Goal: Communication & Community: Answer question/provide support

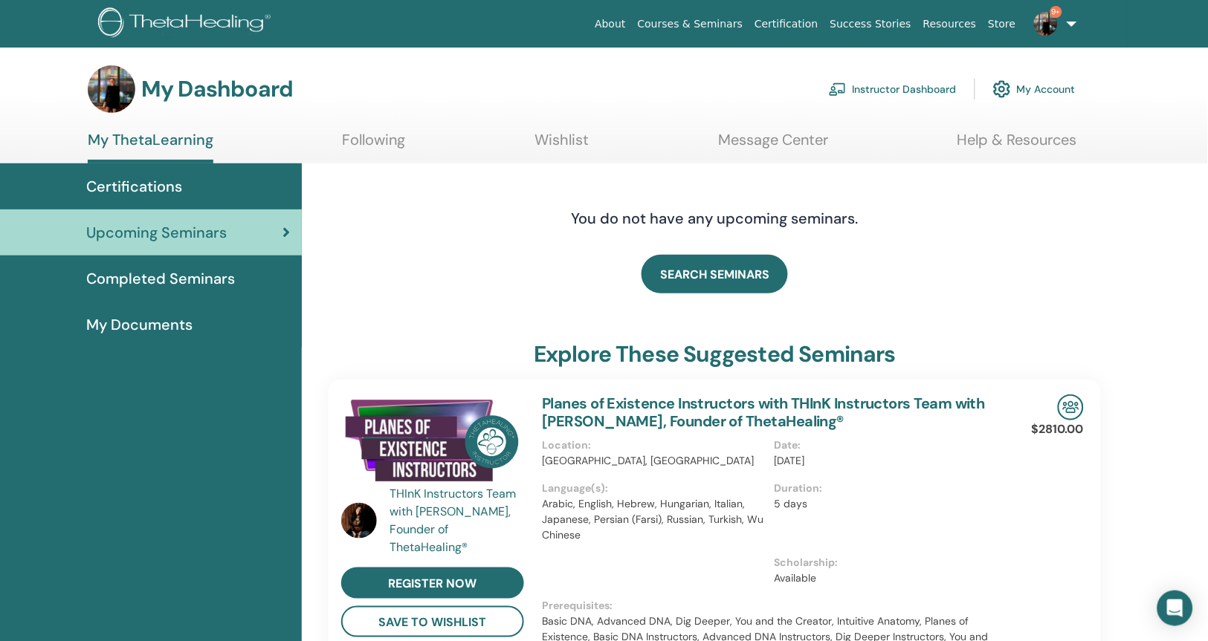
click at [166, 182] on span "Certifications" at bounding box center [134, 186] width 96 height 22
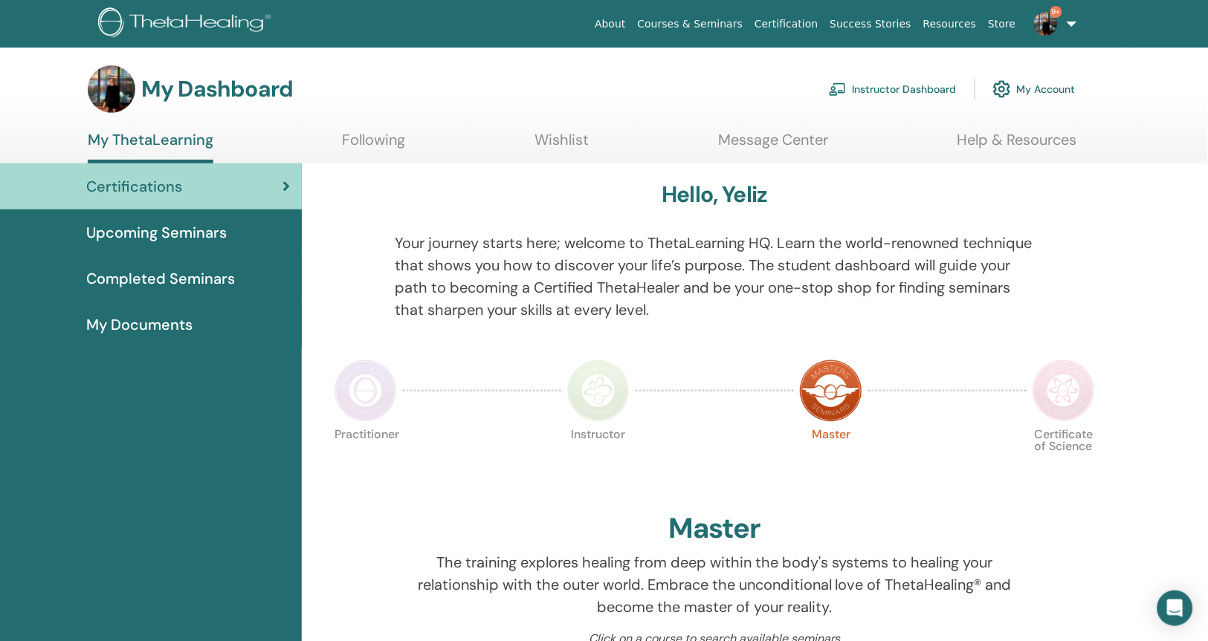
click at [192, 276] on span "Completed Seminars" at bounding box center [160, 279] width 149 height 22
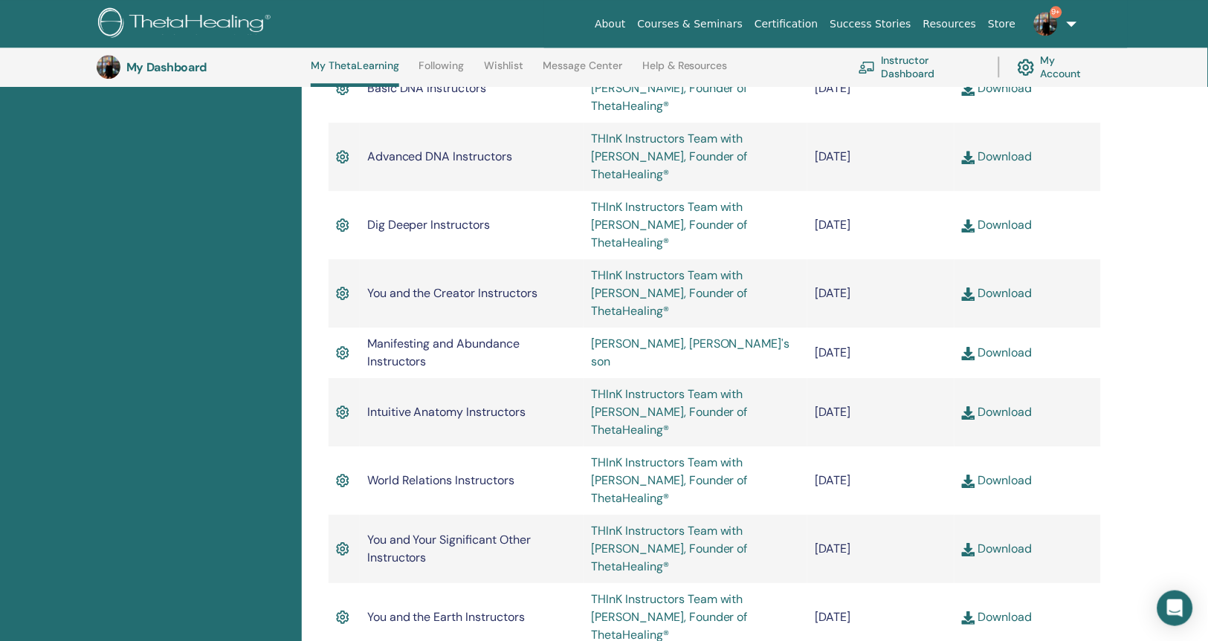
scroll to position [910, 0]
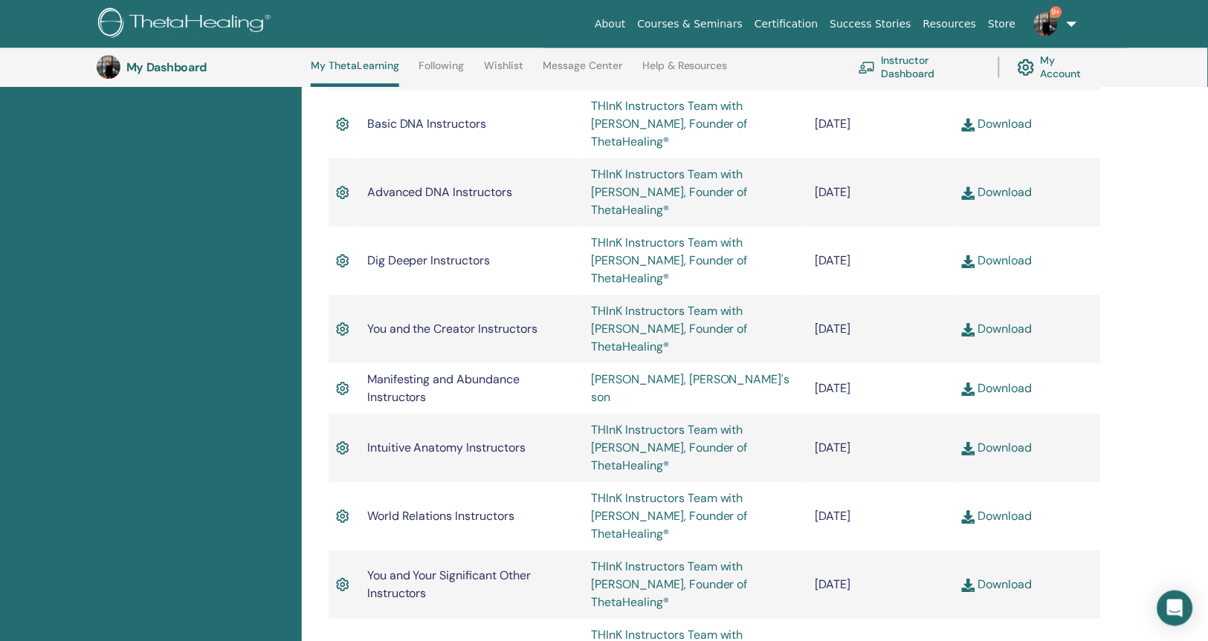
click at [997, 508] on link "Download" at bounding box center [997, 516] width 71 height 16
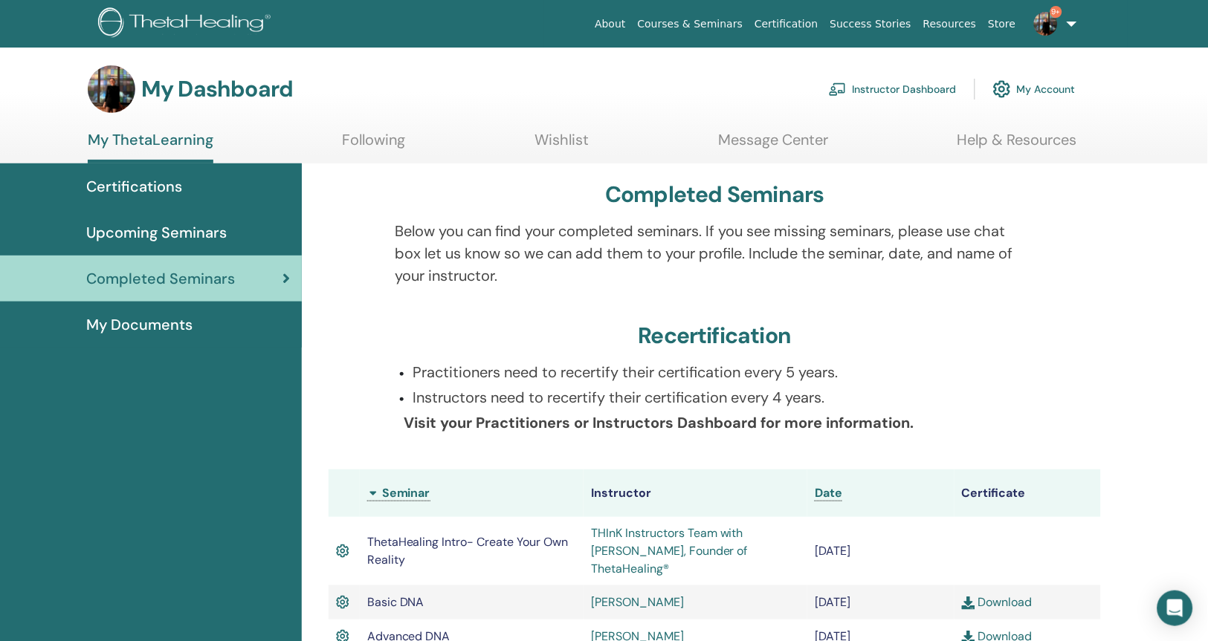
scroll to position [0, 0]
click at [146, 190] on span "Certifications" at bounding box center [134, 186] width 96 height 22
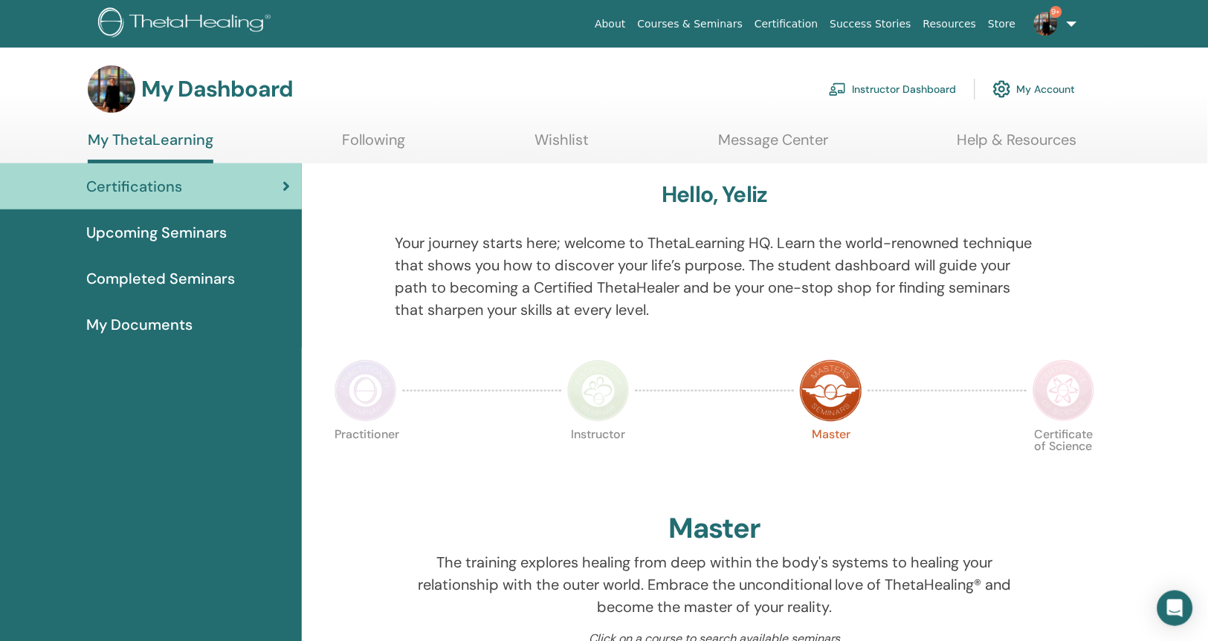
click at [171, 329] on span "My Documents" at bounding box center [139, 325] width 106 height 22
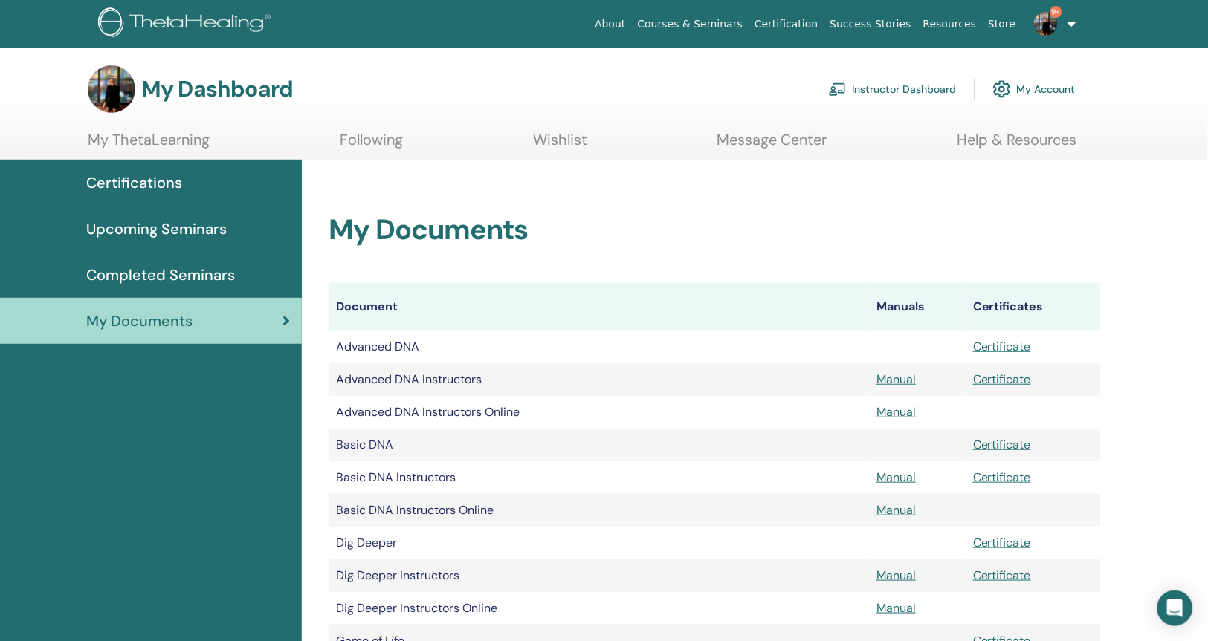
click at [1048, 82] on link "My Account" at bounding box center [1034, 89] width 82 height 33
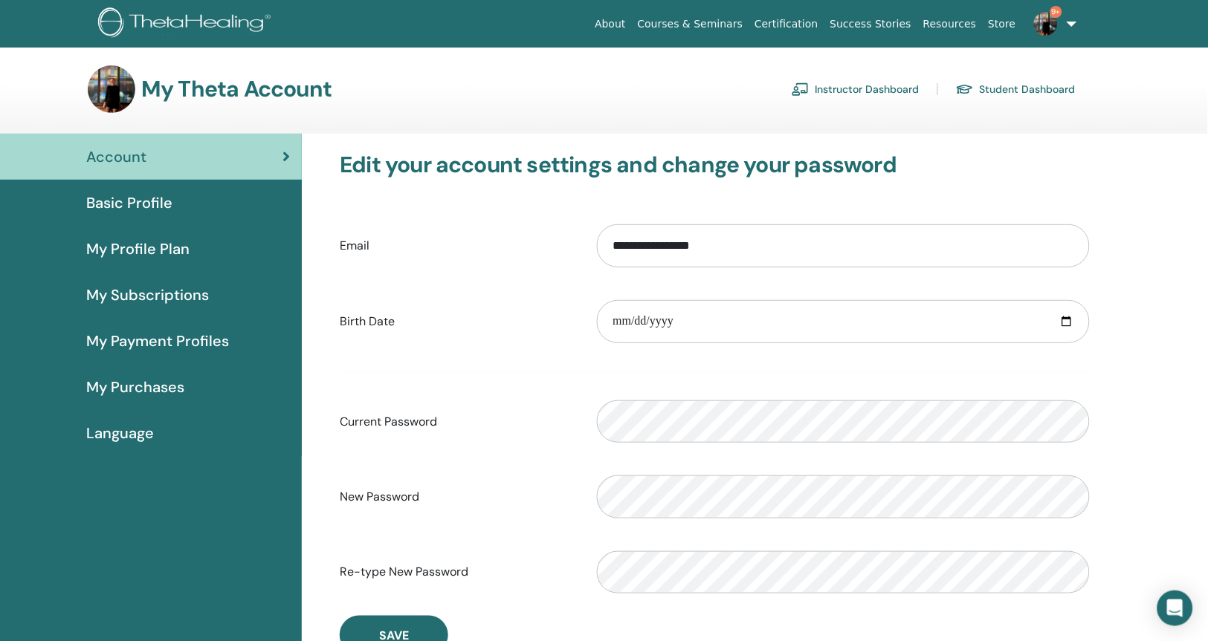
click at [140, 200] on span "Basic Profile" at bounding box center [129, 203] width 86 height 22
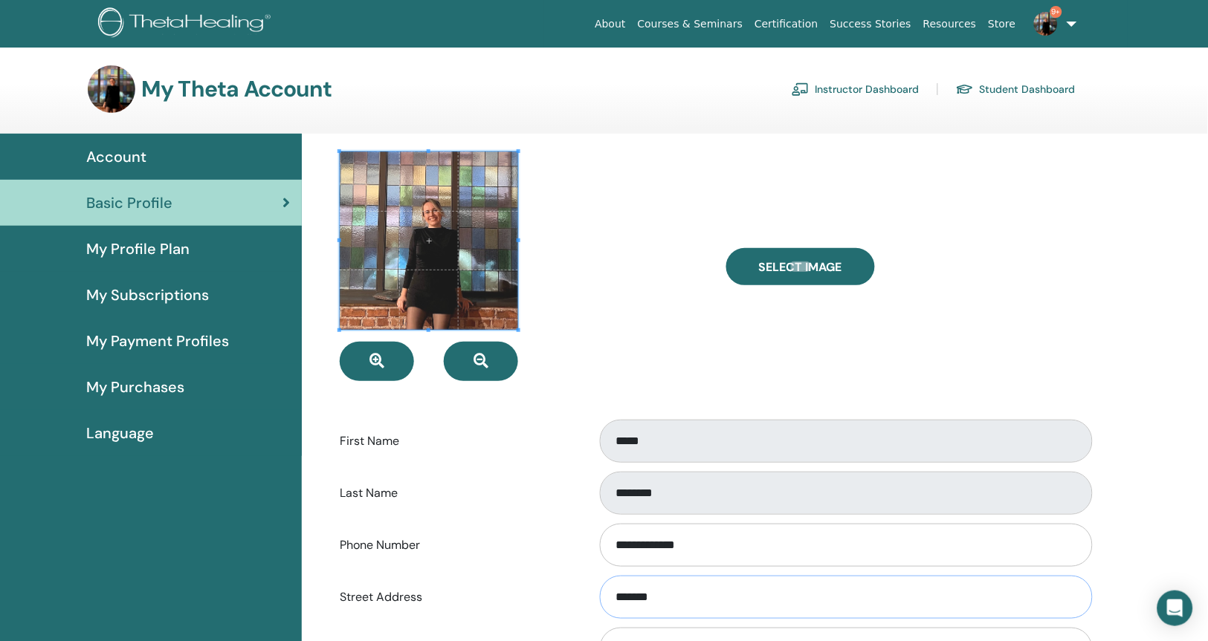
click at [698, 592] on input "*******" at bounding box center [846, 597] width 493 height 43
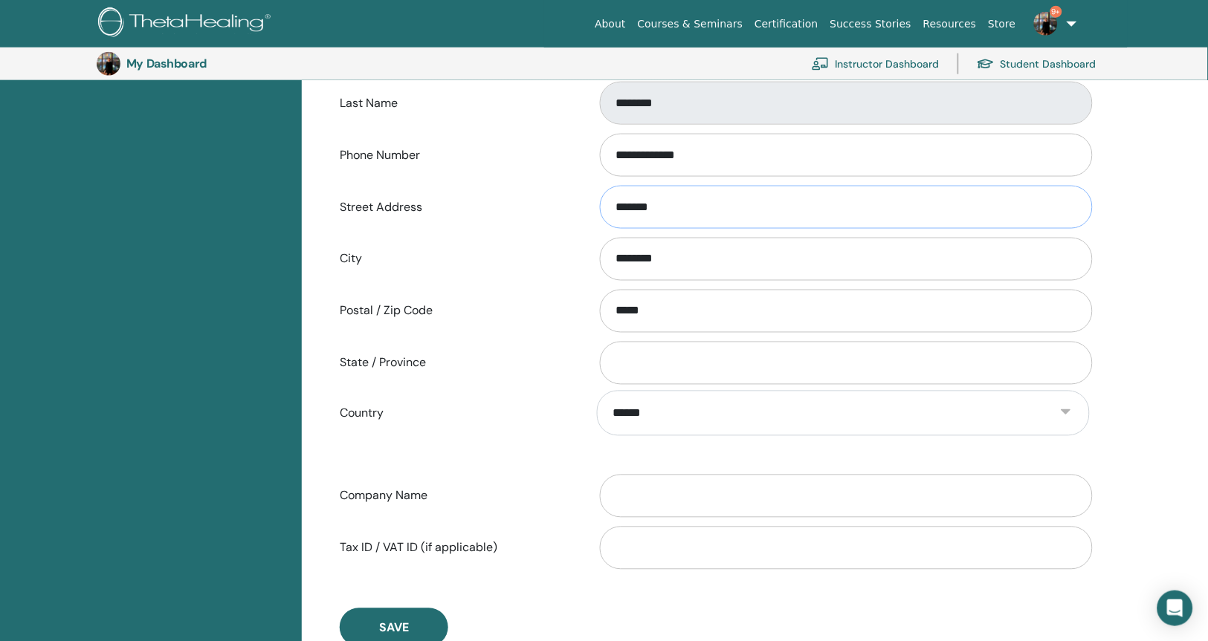
scroll to position [529, 0]
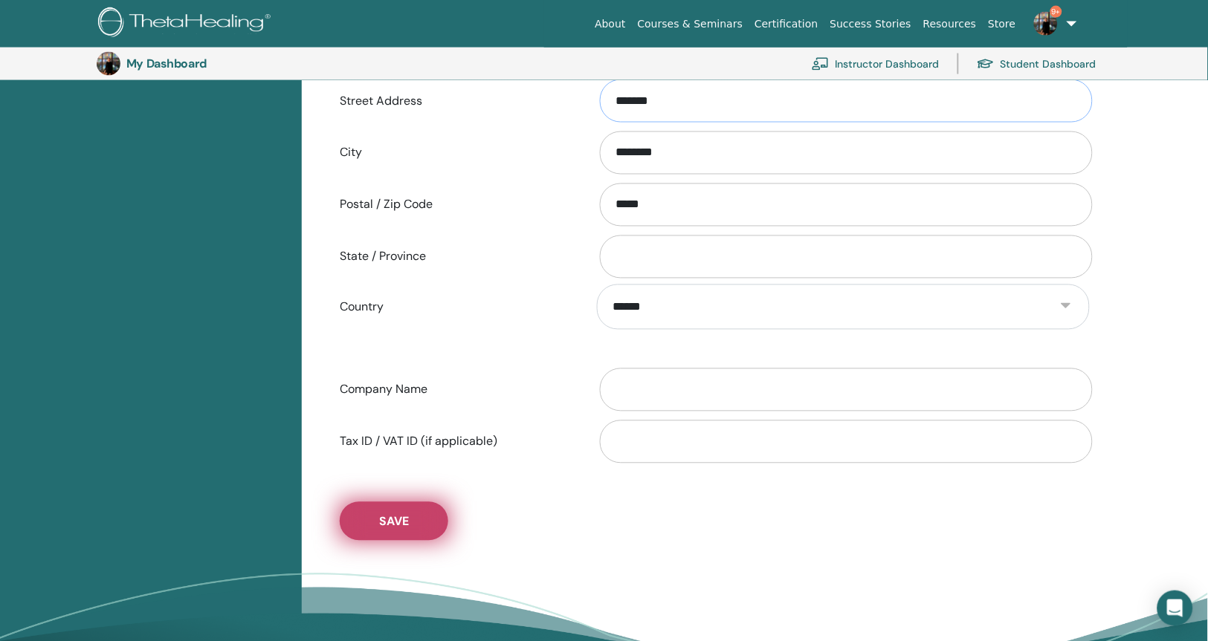
type input "*******"
click at [408, 522] on span "Save" at bounding box center [394, 522] width 30 height 16
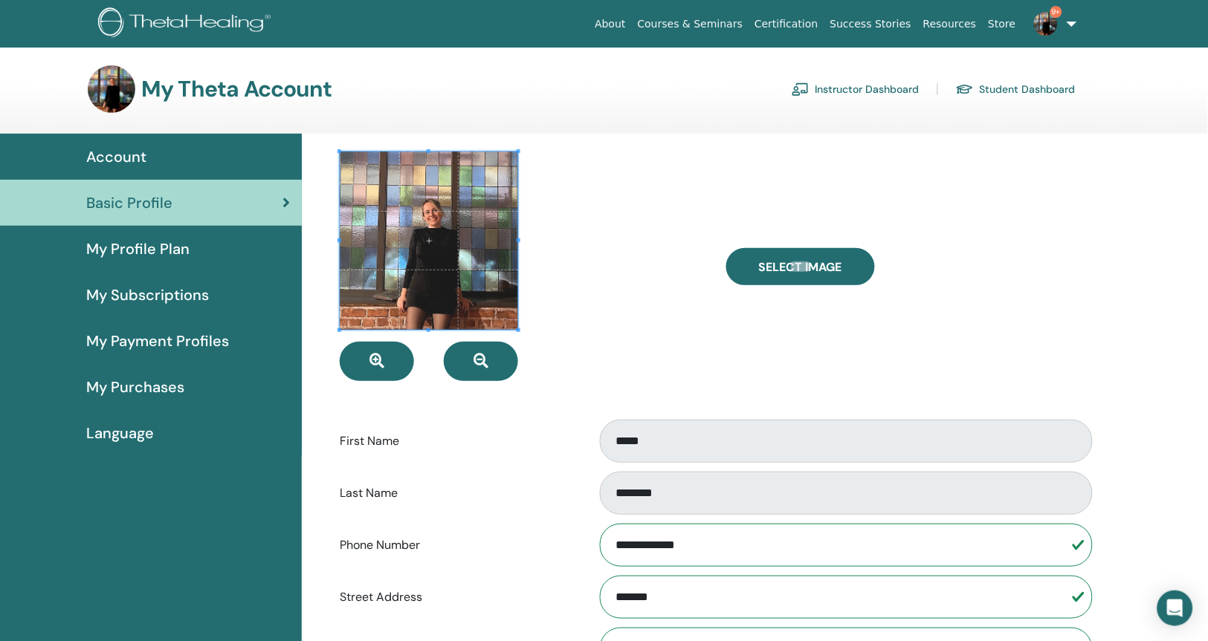
scroll to position [0, 0]
click at [132, 154] on span "Account" at bounding box center [116, 157] width 60 height 22
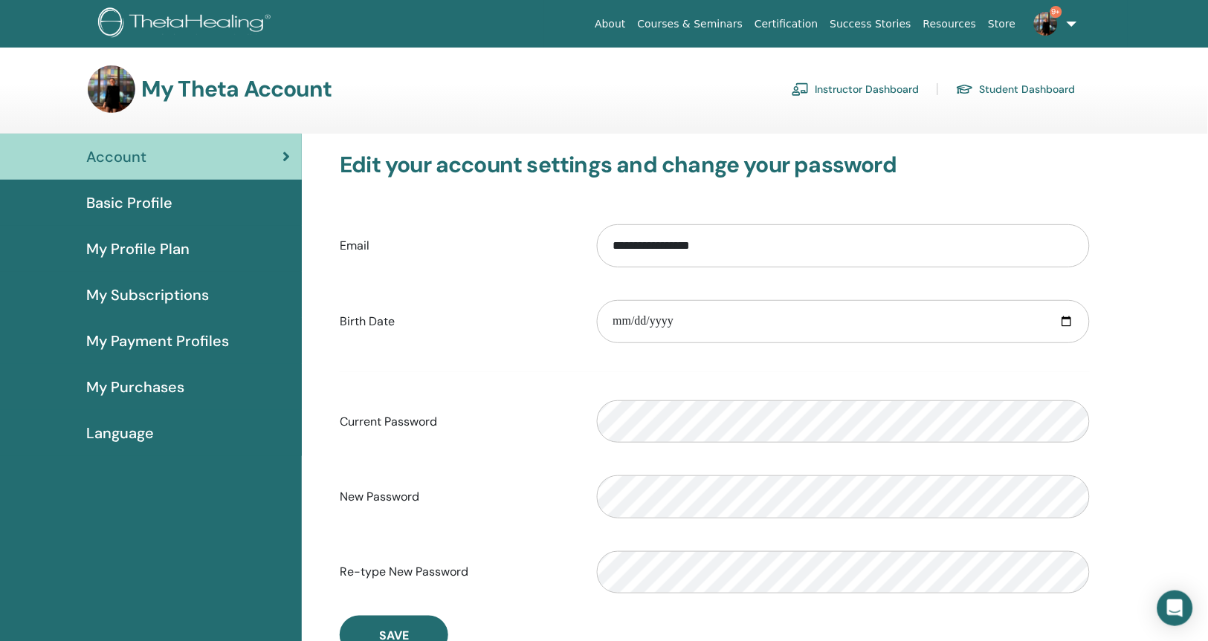
click at [864, 88] on link "Instructor Dashboard" at bounding box center [856, 89] width 128 height 24
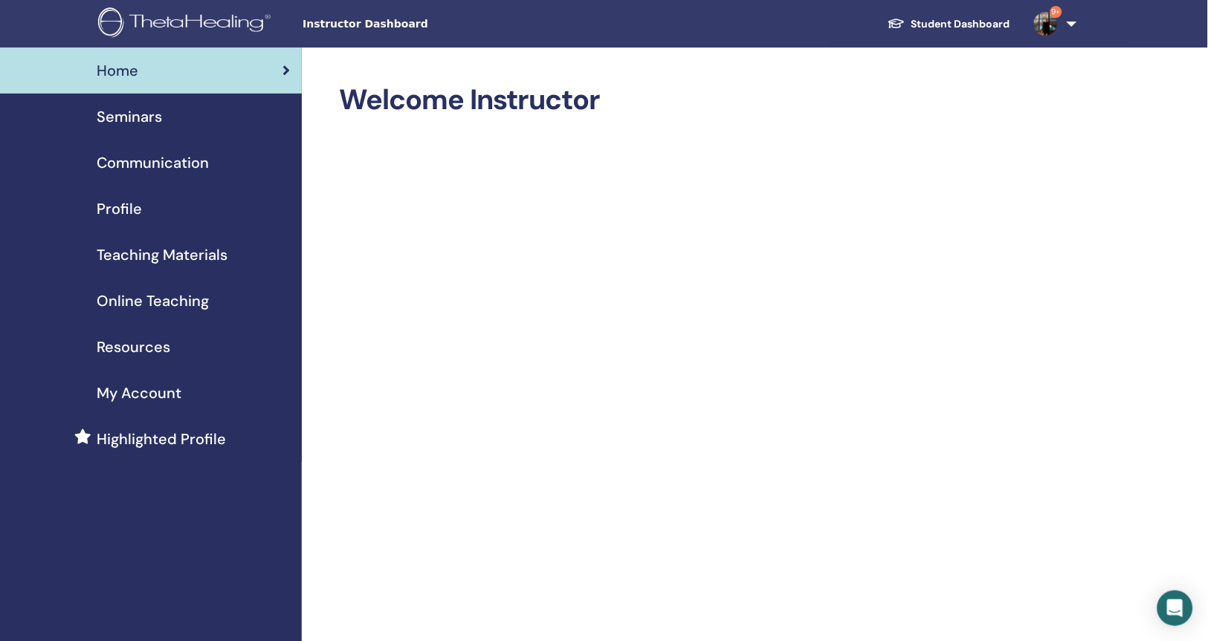
click at [132, 114] on span "Seminars" at bounding box center [129, 117] width 65 height 22
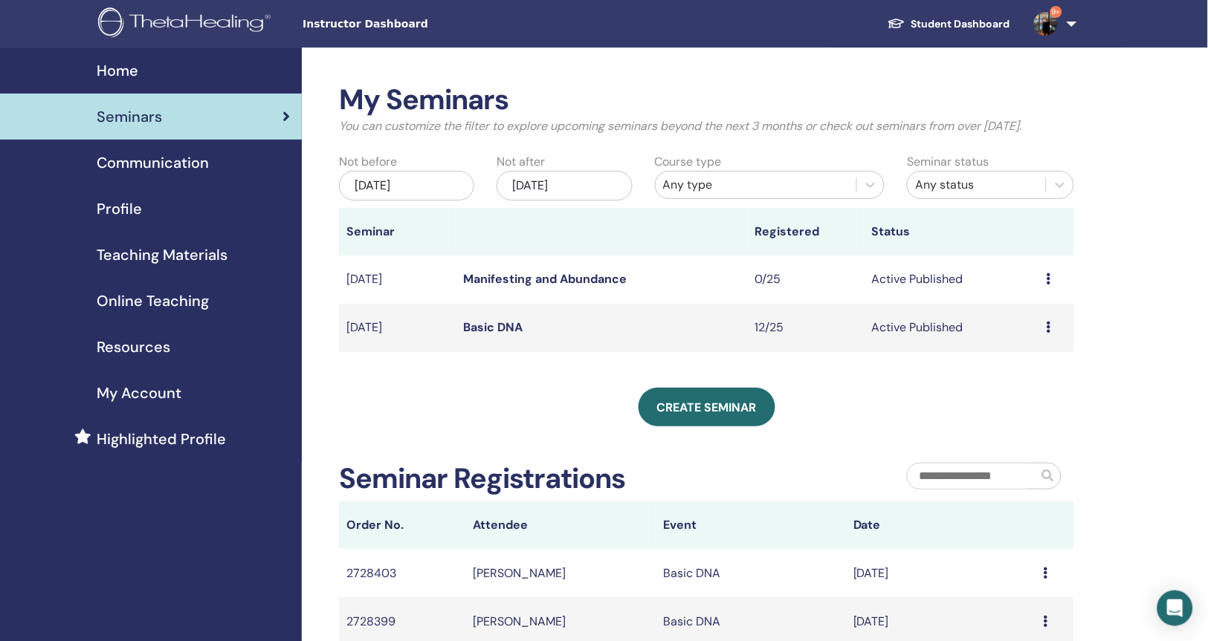
click at [179, 165] on span "Communication" at bounding box center [153, 163] width 112 height 22
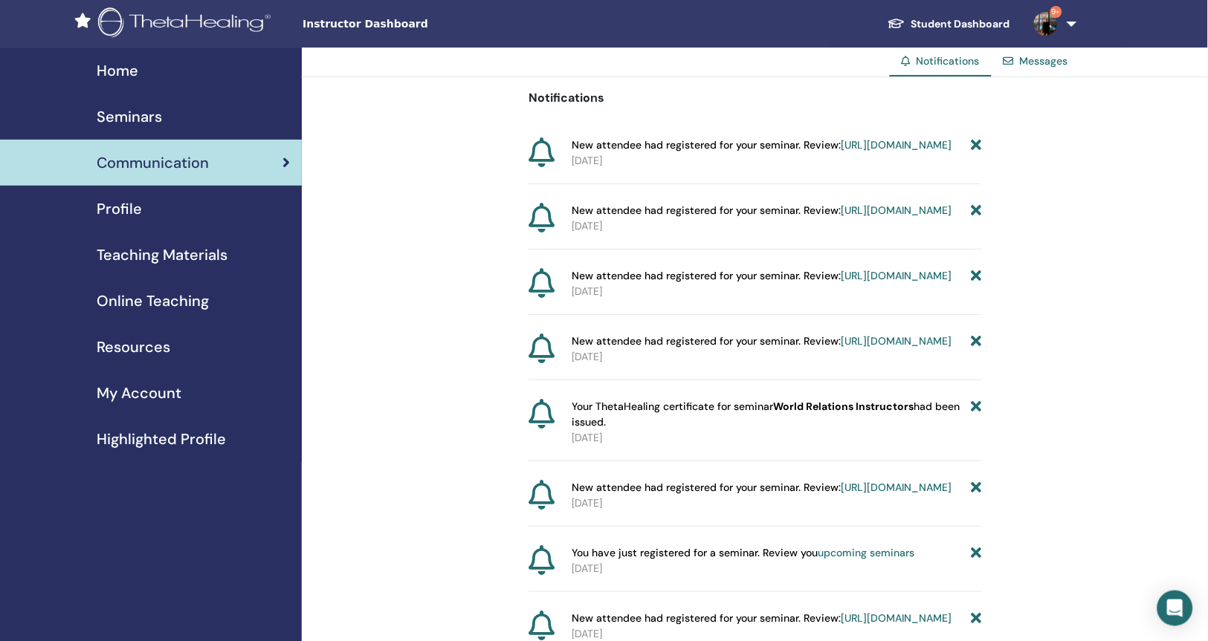
click at [107, 201] on span "Profile" at bounding box center [119, 209] width 45 height 22
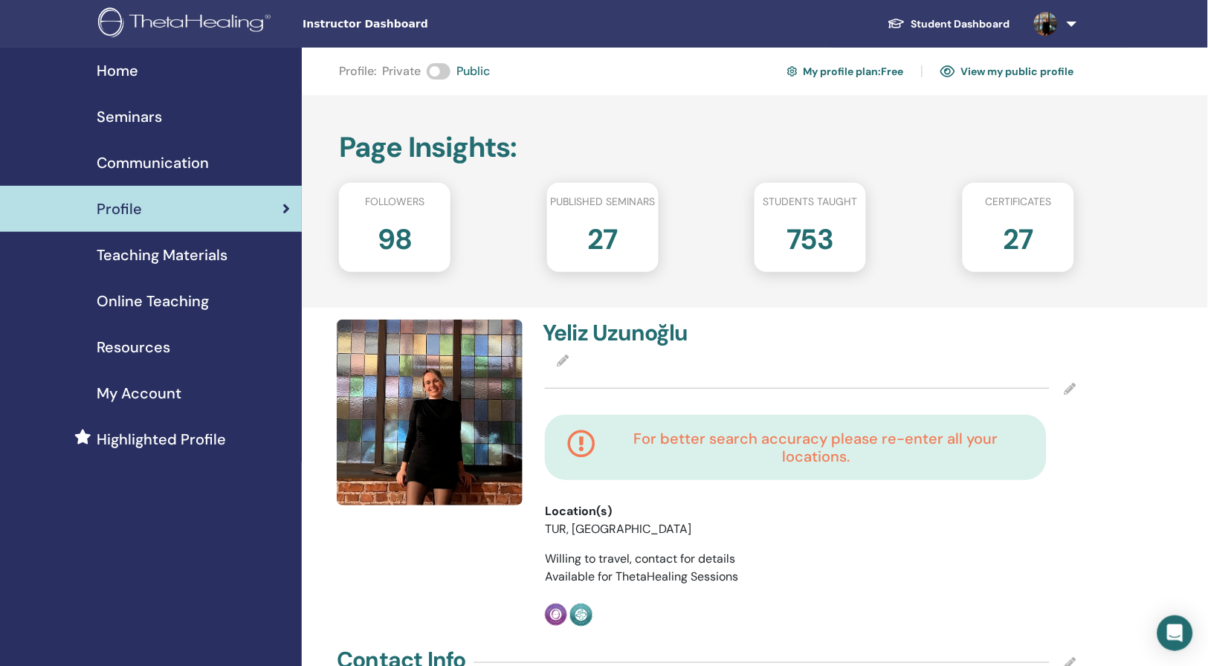
click at [184, 250] on span "Teaching Materials" at bounding box center [162, 255] width 131 height 22
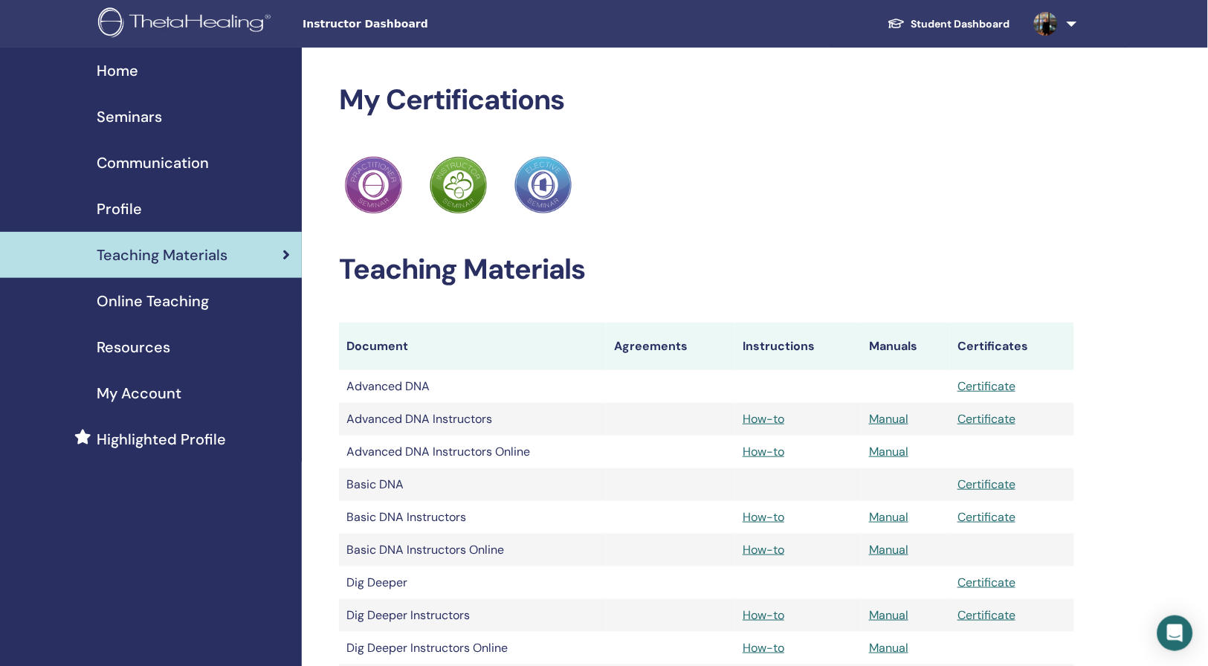
click at [161, 206] on div "Profile" at bounding box center [151, 209] width 278 height 22
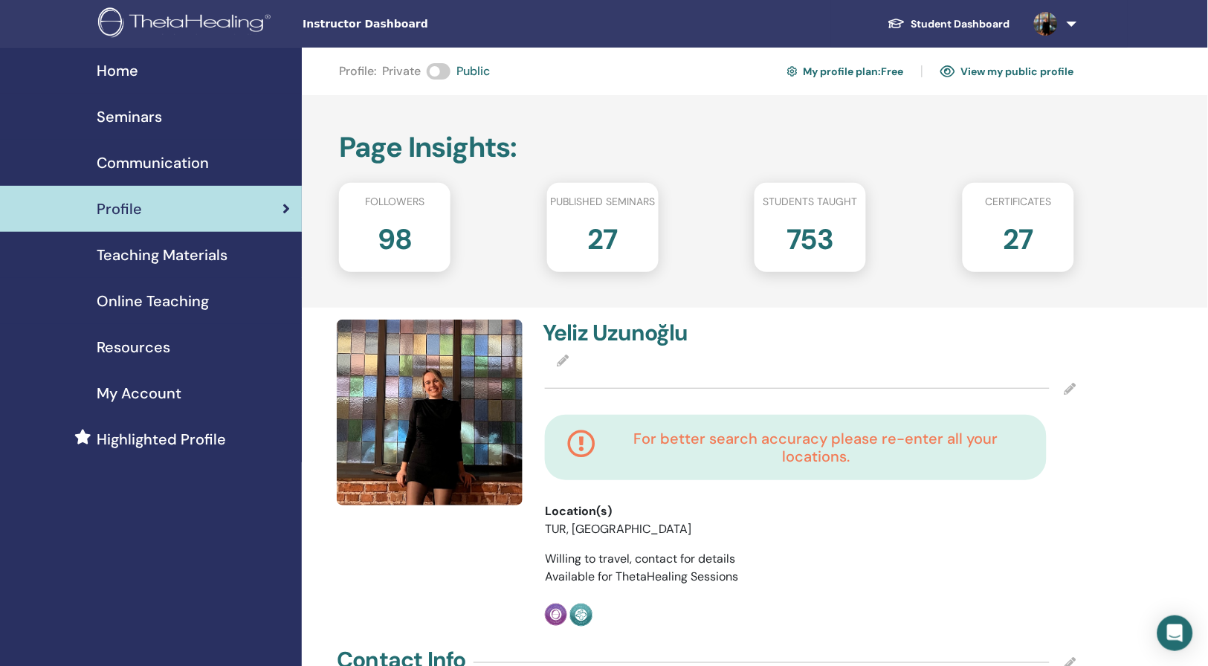
click at [146, 384] on span "My Account" at bounding box center [139, 393] width 85 height 22
click at [154, 114] on span "Seminars" at bounding box center [129, 117] width 65 height 22
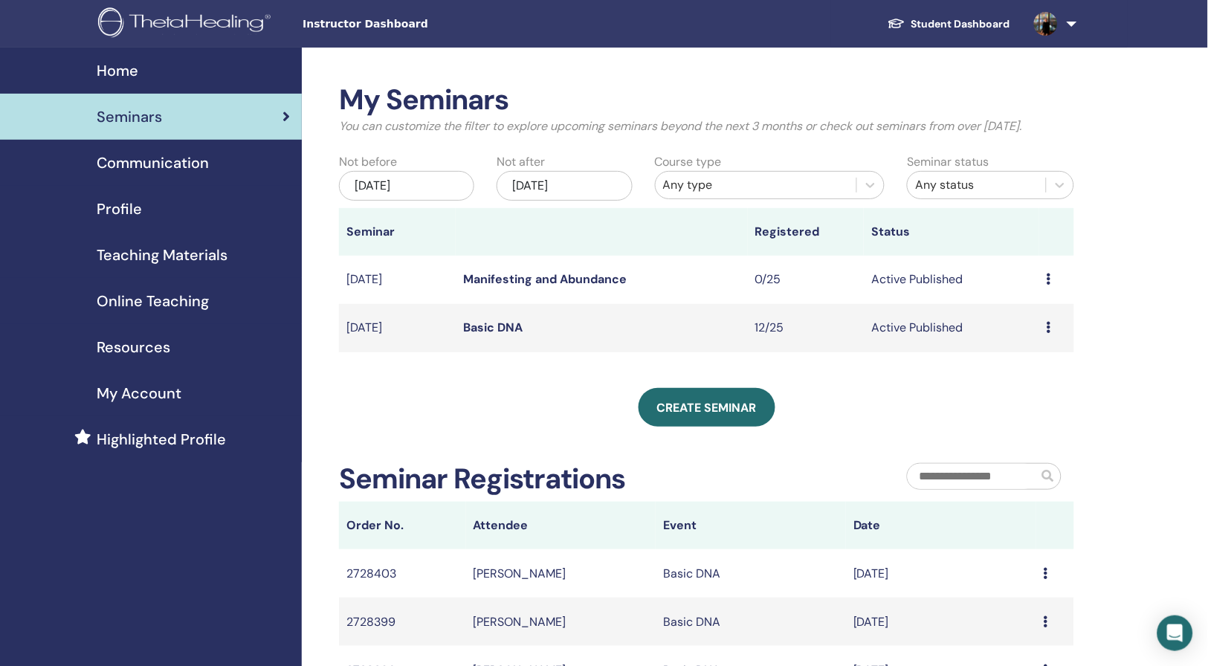
click at [1046, 333] on icon at bounding box center [1048, 327] width 4 height 12
click at [1033, 356] on link "Preview" at bounding box center [1020, 355] width 42 height 16
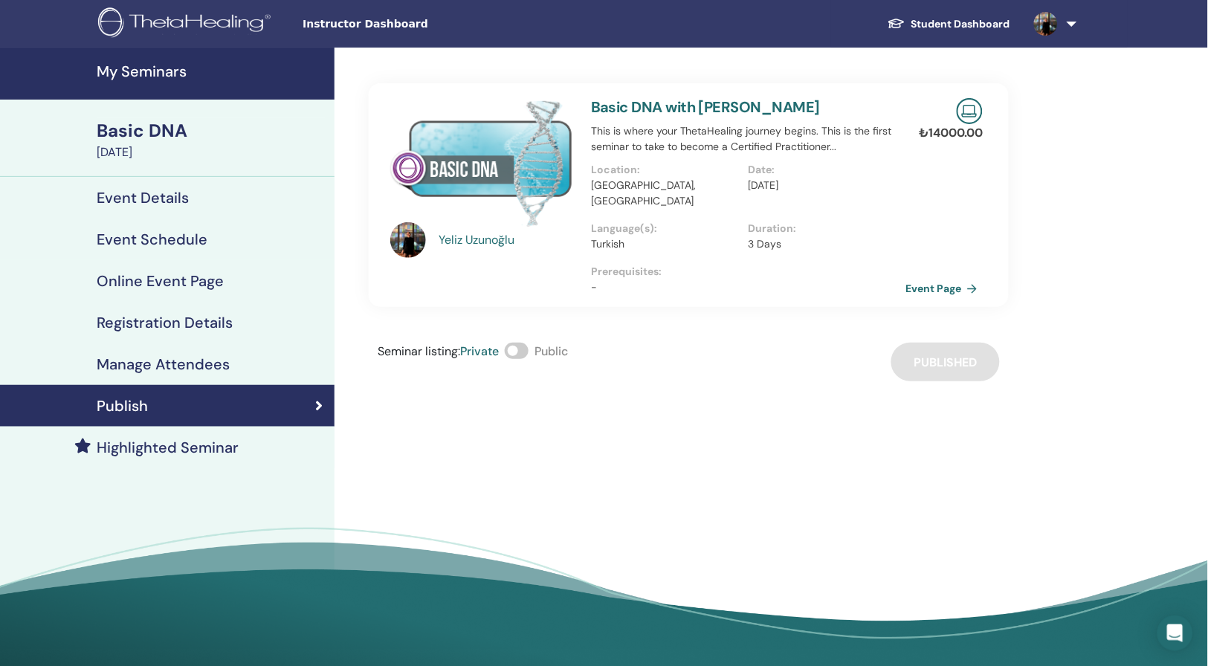
click at [820, 133] on p "This is where your ThetaHealing journey begins. This is the first seminar to ta…" at bounding box center [748, 138] width 314 height 31
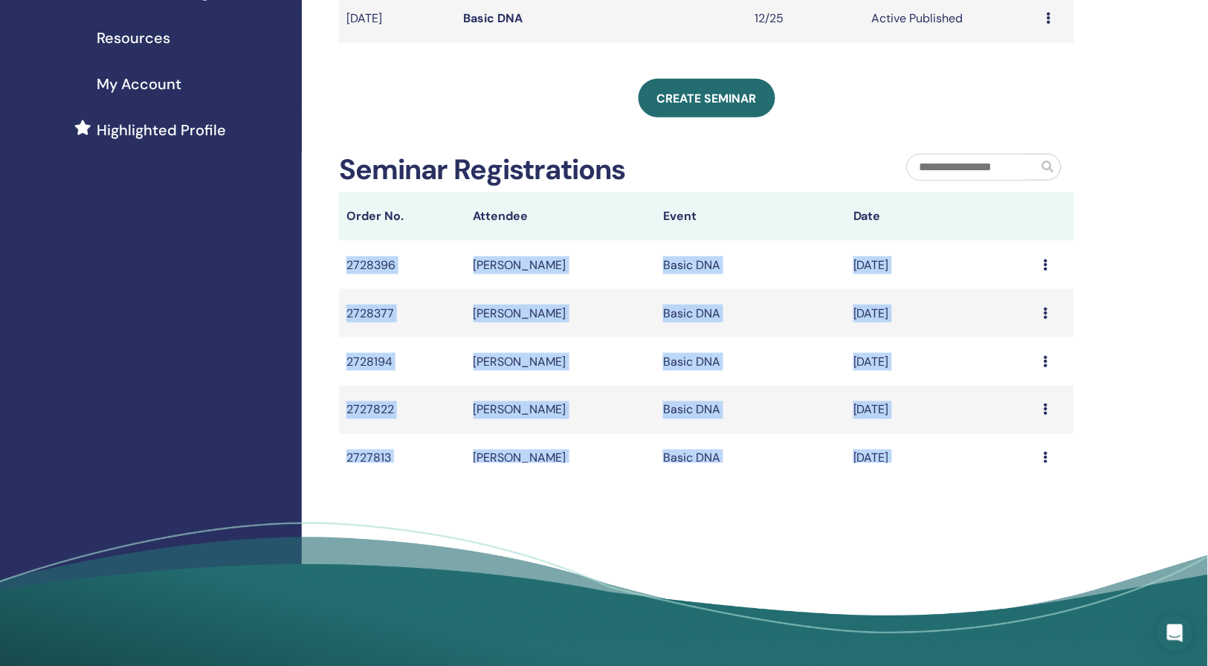
scroll to position [357, 0]
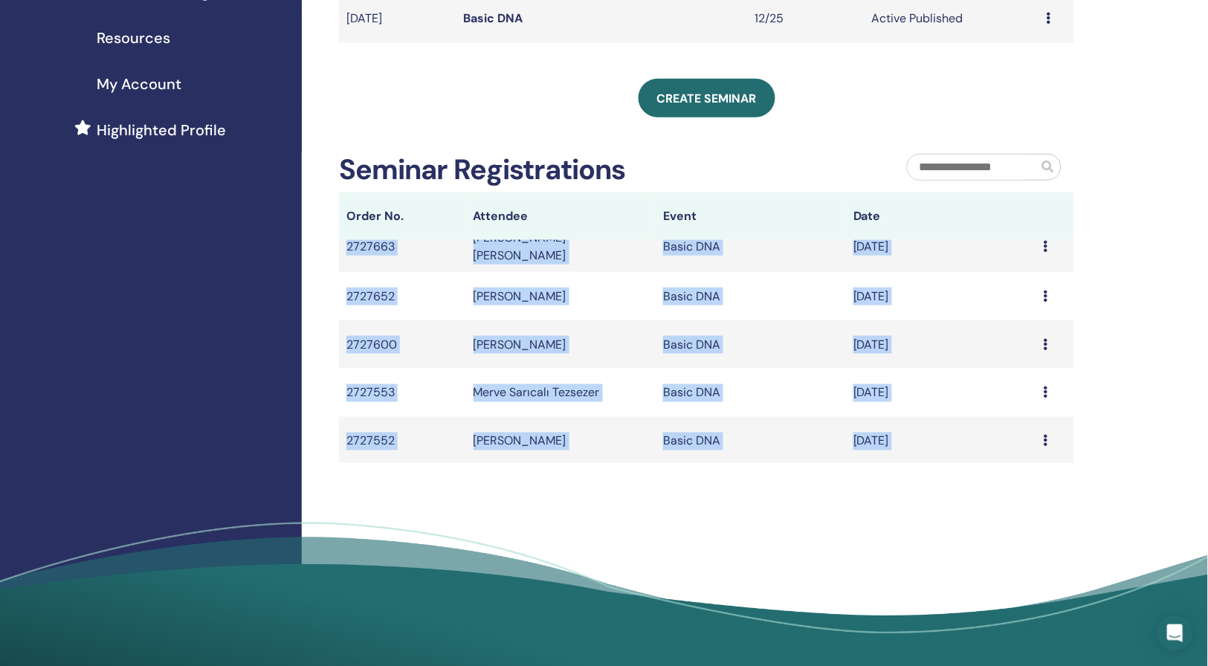
drag, startPoint x: 473, startPoint y: 278, endPoint x: 494, endPoint y: 574, distance: 296.5
click at [494, 357] on body "Instructor Dashboard Student Dashboard YU Yeliz Uzunoğlu My ThetaLearning My Th…" at bounding box center [604, 24] width 1208 height 666
copy body "Gülay Hafif Basic DNA Sep/18, 2025 Message 2728399 Hatice Rüveyda Avcı Basic DN…"
click at [717, 511] on div "My Seminars You can customize the filter to explore upcoming seminars beyond th…" at bounding box center [755, 204] width 906 height 933
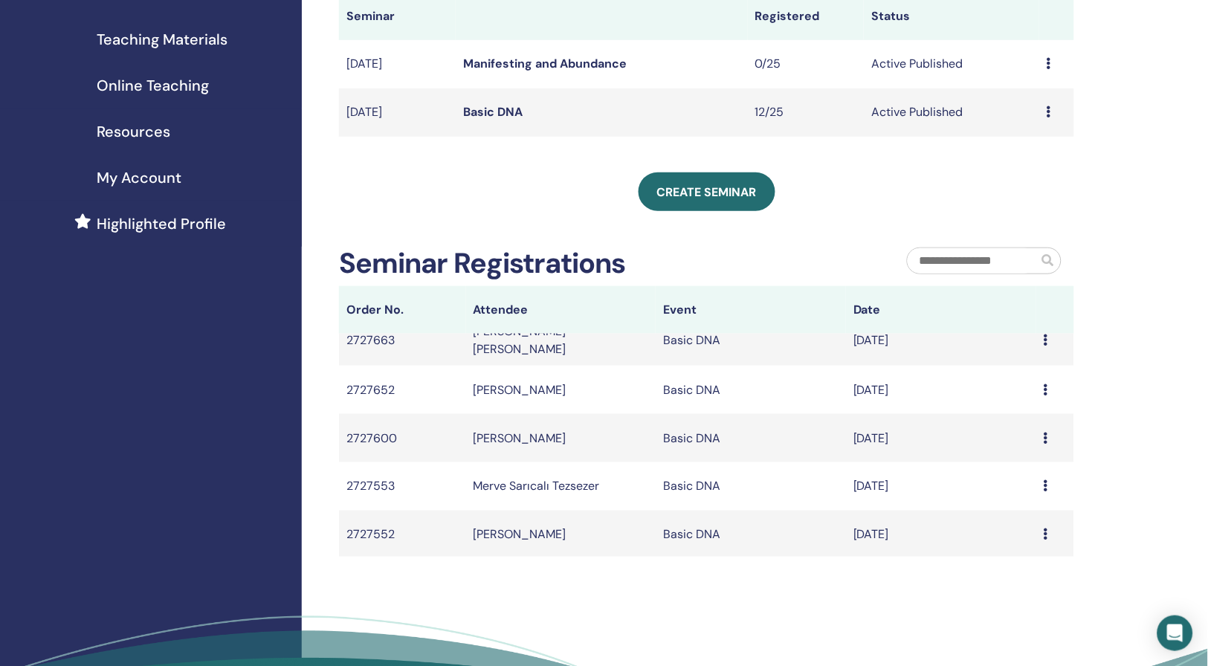
scroll to position [210, 0]
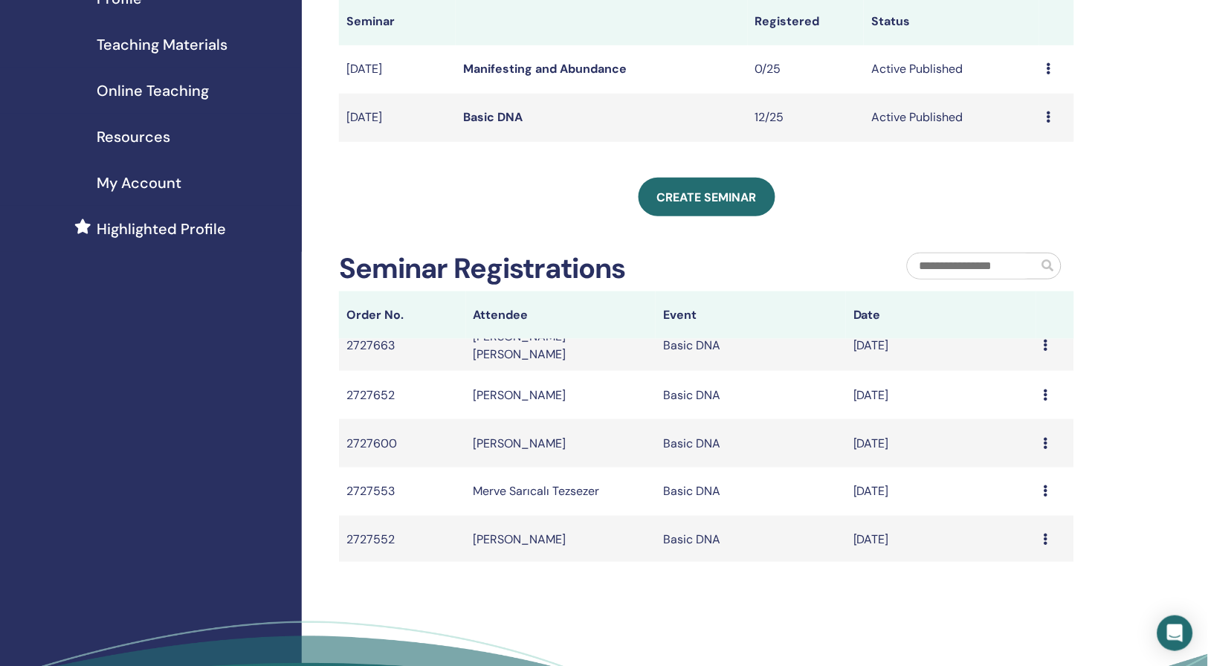
click at [1048, 351] on icon at bounding box center [1046, 345] width 4 height 12
click at [1037, 379] on link "Message" at bounding box center [1018, 377] width 48 height 16
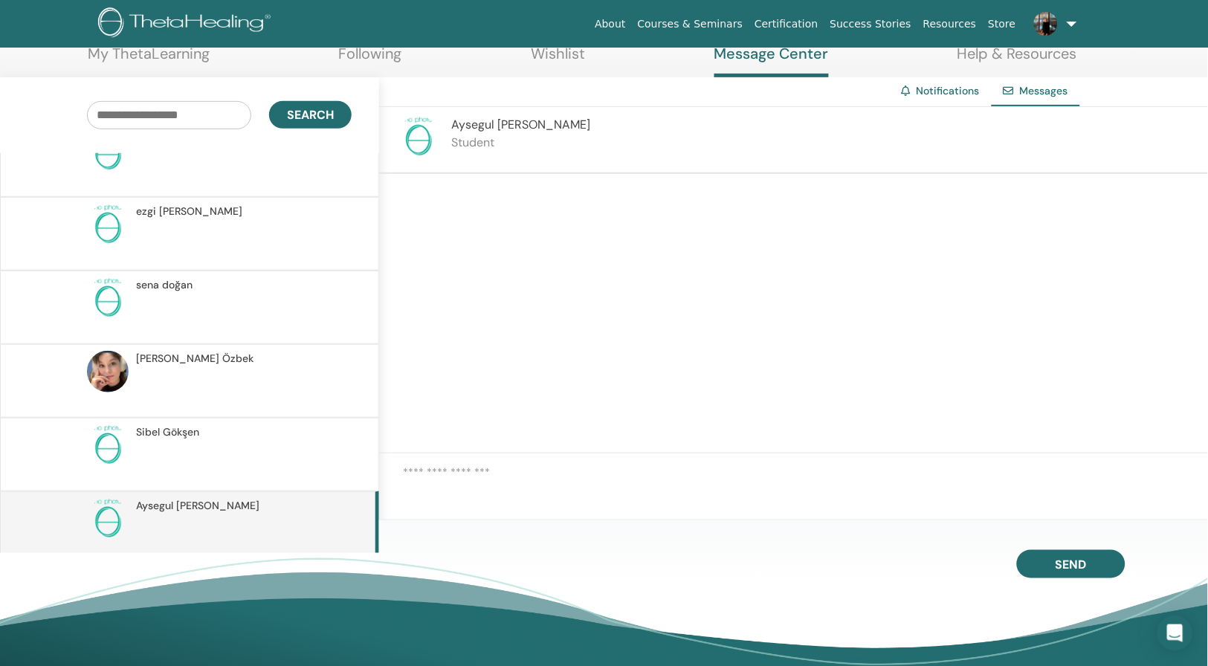
scroll to position [109, 0]
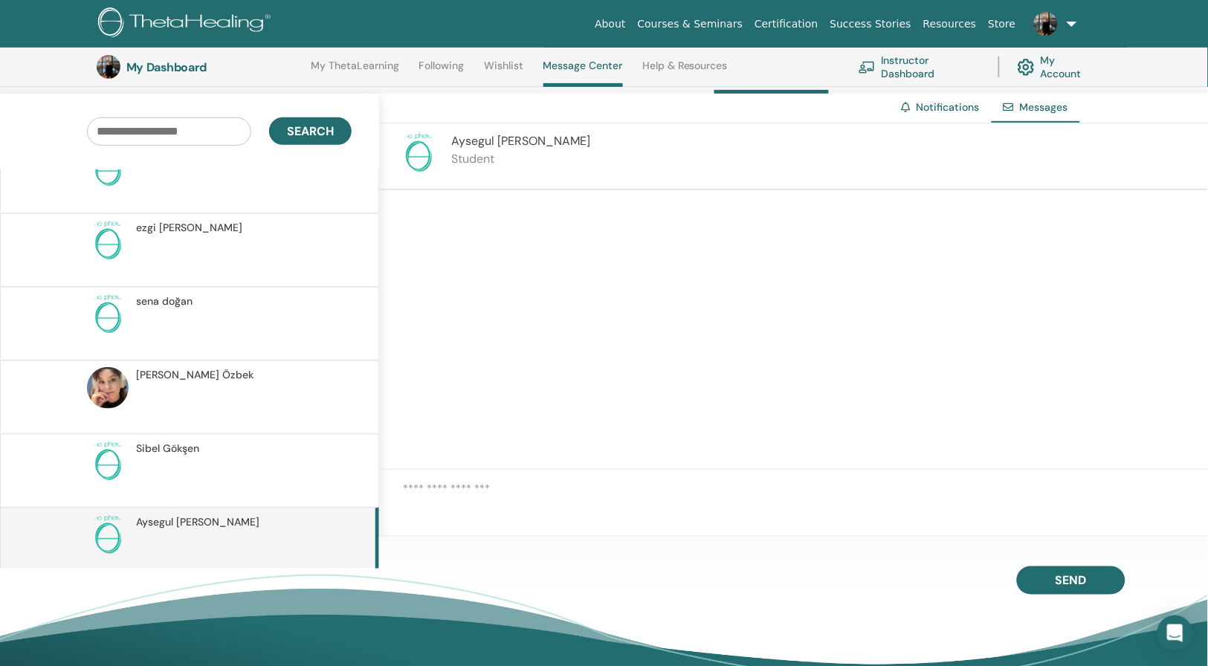
click at [491, 491] on textarea at bounding box center [805, 502] width 805 height 45
click at [546, 487] on textarea "**********" at bounding box center [805, 502] width 806 height 45
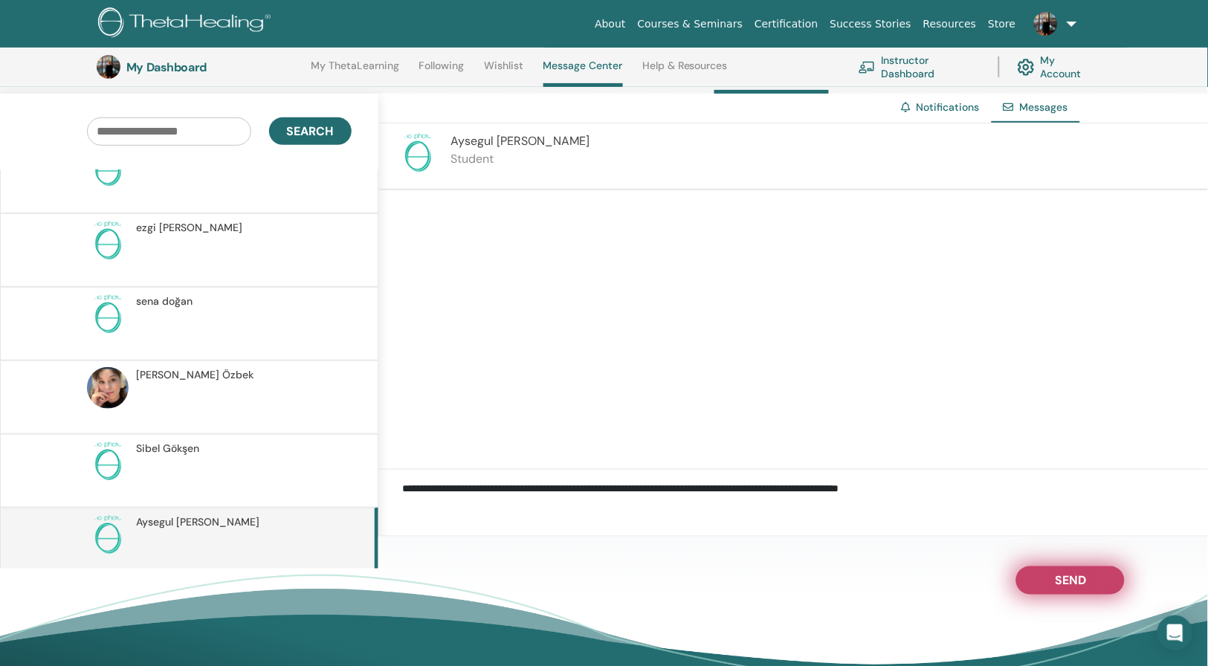
type textarea "**********"
click at [1082, 582] on span "Send" at bounding box center [1070, 578] width 31 height 10
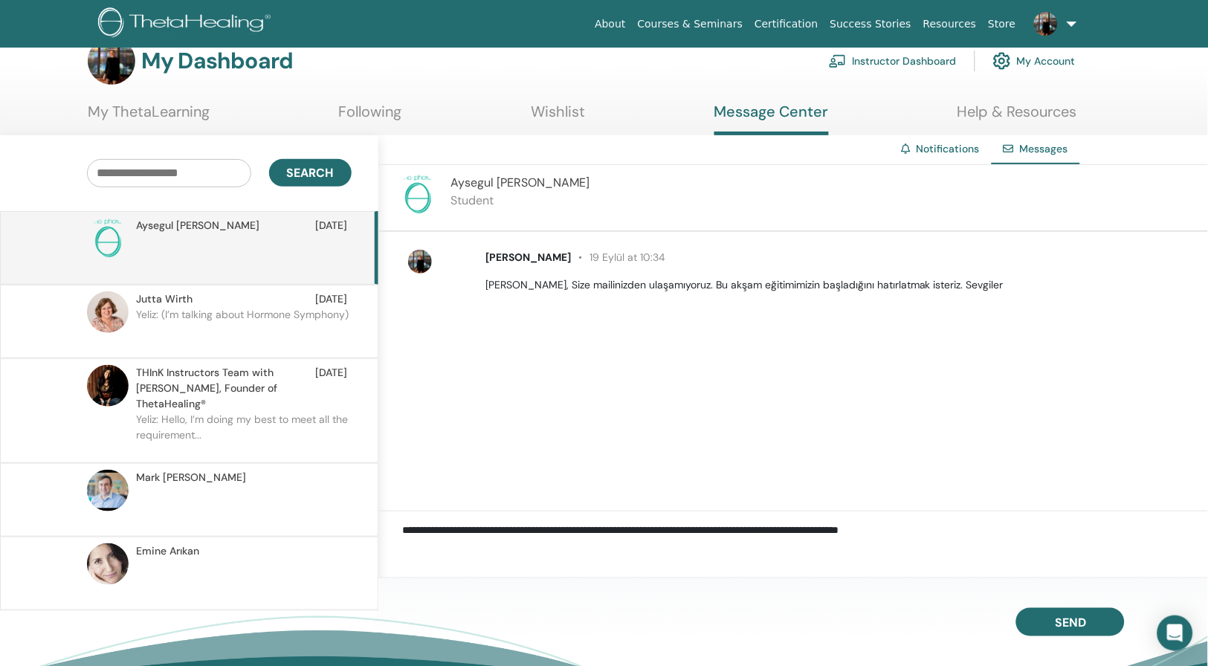
scroll to position [0, 0]
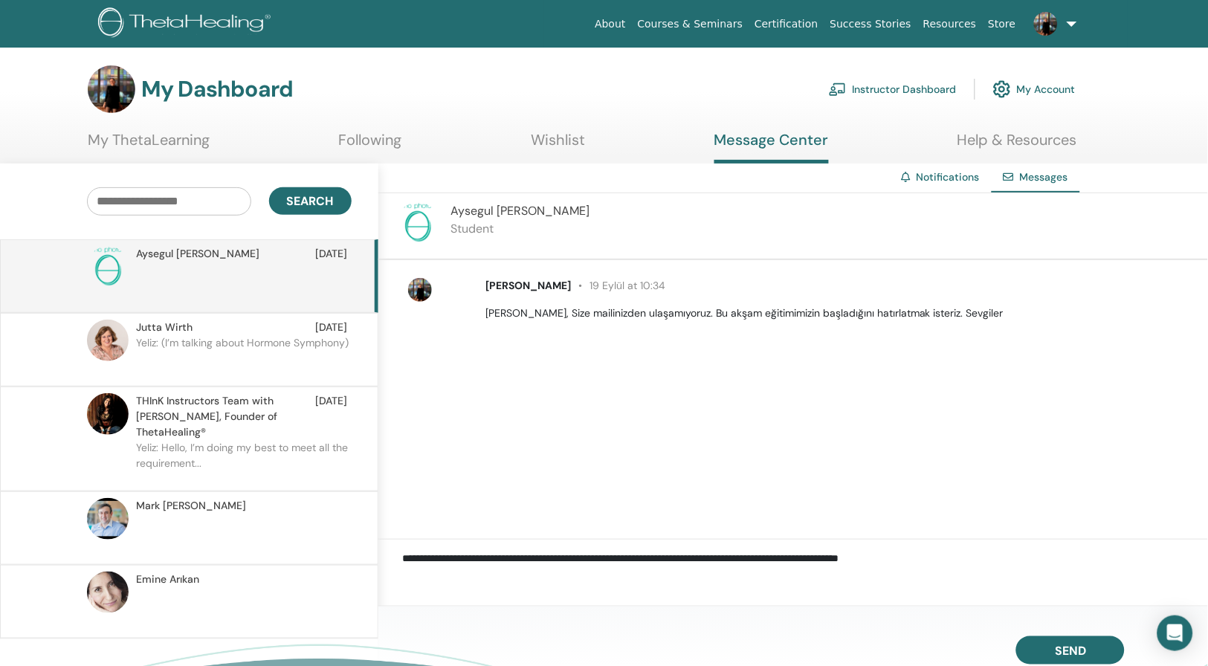
click at [189, 140] on link "My ThetaLearning" at bounding box center [149, 145] width 122 height 29
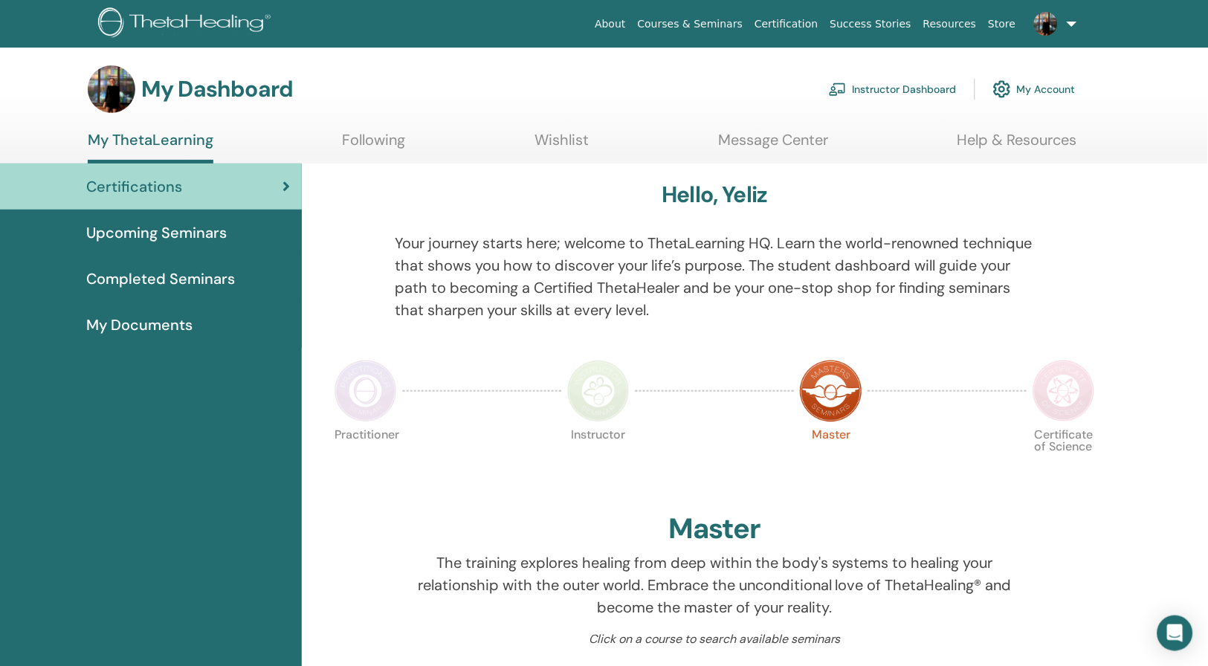
click at [932, 85] on link "Instructor Dashboard" at bounding box center [893, 89] width 128 height 33
click at [366, 137] on link "Following" at bounding box center [374, 145] width 63 height 29
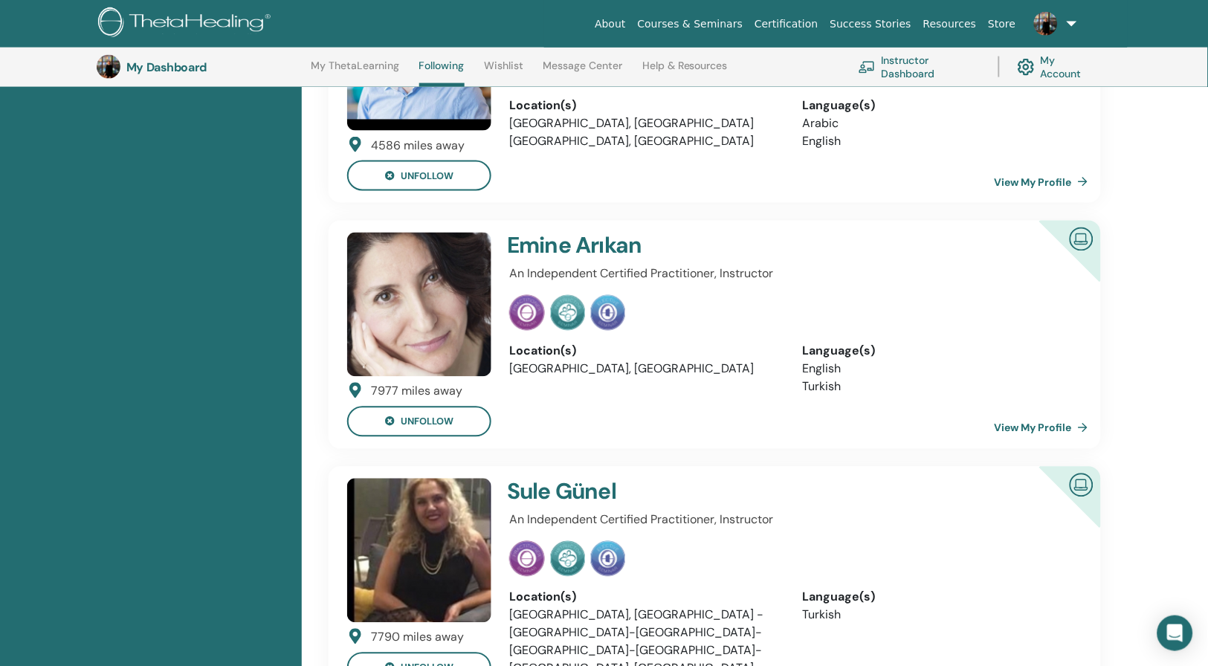
scroll to position [497, 0]
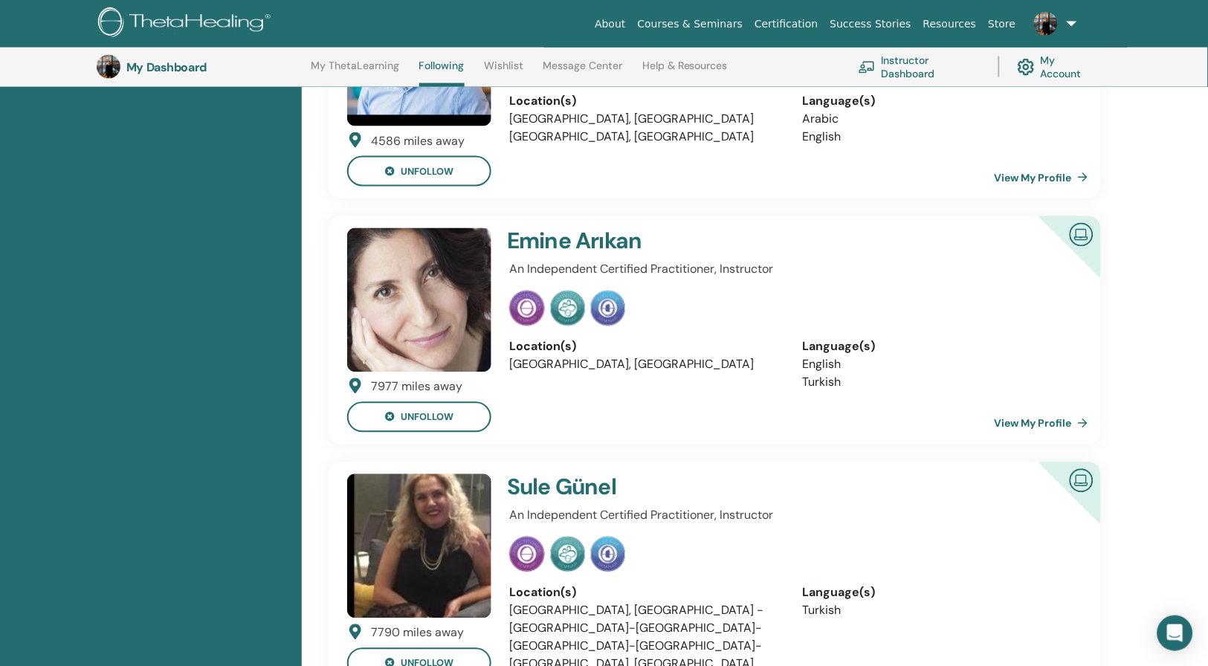
click at [1084, 233] on img at bounding box center [1082, 233] width 36 height 33
click at [1049, 422] on link "View My Profile" at bounding box center [1044, 424] width 100 height 30
click at [1049, 417] on link "View My Profile" at bounding box center [1044, 424] width 100 height 30
click at [1057, 439] on link "View My Profile" at bounding box center [1044, 424] width 100 height 30
